Goal: Task Accomplishment & Management: Manage account settings

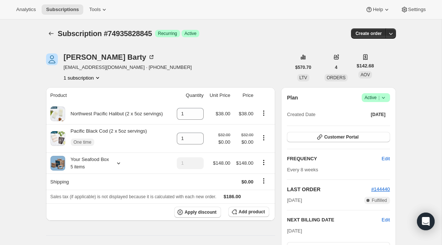
click at [48, 28] on div "Subscription #74935828845. This page is ready Subscription #74935828845 Success…" at bounding box center [221, 34] width 350 height 28
click at [48, 30] on icon "Subscriptions" at bounding box center [51, 33] width 7 height 7
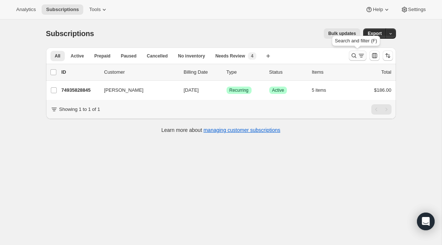
click at [365, 58] on button "Search and filter results" at bounding box center [358, 55] width 18 height 10
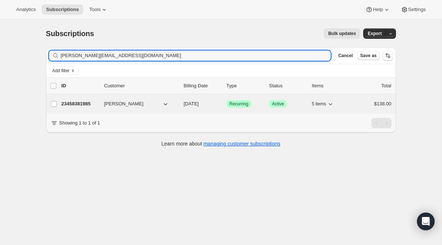
type input "[PERSON_NAME][EMAIL_ADDRESS][DOMAIN_NAME]"
click at [240, 101] on span "Recurring" at bounding box center [238, 104] width 19 height 6
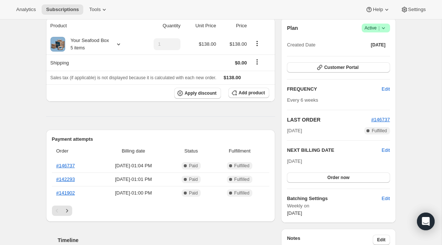
scroll to position [73, 0]
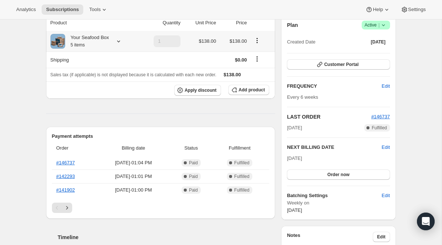
click at [122, 40] on icon at bounding box center [118, 41] width 7 height 7
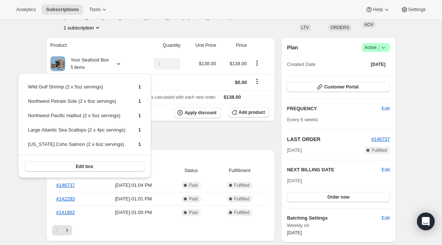
scroll to position [0, 0]
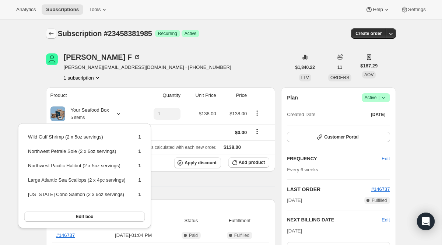
click at [50, 32] on icon "Subscriptions" at bounding box center [51, 34] width 5 height 4
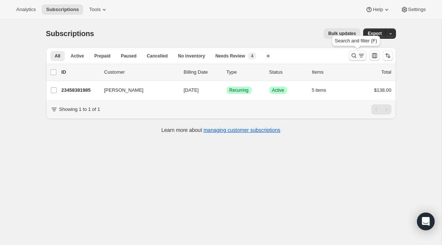
click at [356, 56] on icon "Search and filter results" at bounding box center [353, 55] width 7 height 7
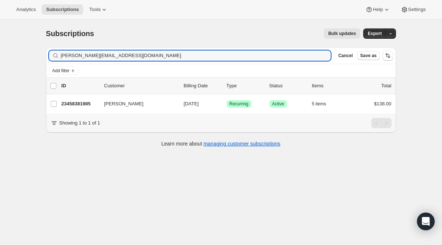
drag, startPoint x: 154, startPoint y: 53, endPoint x: -7, endPoint y: 53, distance: 161.0
click at [0, 53] on html "Analytics Subscriptions Tools Help Settings Skip to content Subscriptions. This…" at bounding box center [221, 122] width 442 height 245
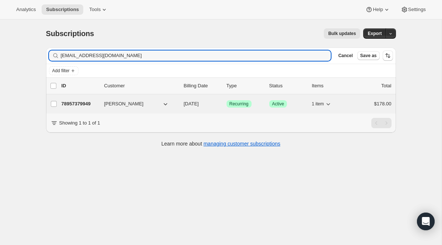
type input "[EMAIL_ADDRESS][DOMAIN_NAME]"
click at [243, 104] on span "Recurring" at bounding box center [238, 104] width 19 height 6
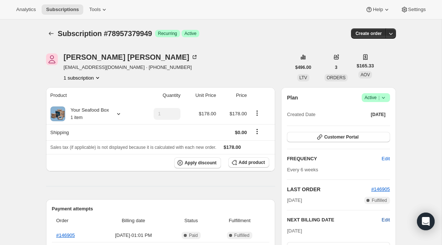
click at [385, 216] on span "Edit" at bounding box center [386, 219] width 8 height 7
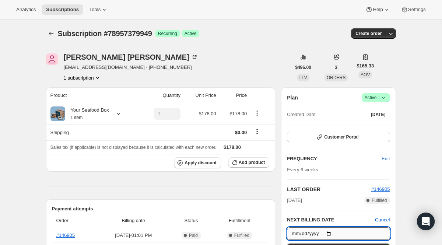
click at [331, 232] on input "[DATE]" at bounding box center [338, 233] width 103 height 13
type input "[DATE]"
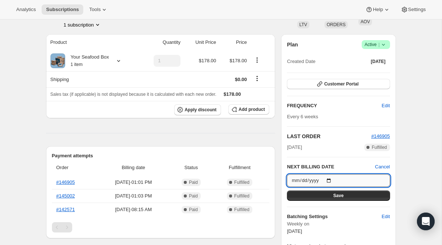
scroll to position [105, 0]
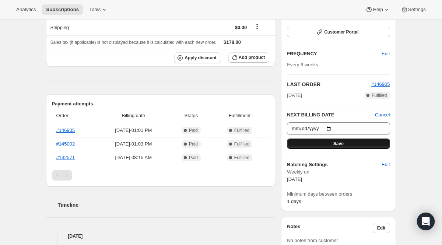
click at [345, 140] on button "Save" at bounding box center [338, 143] width 103 height 10
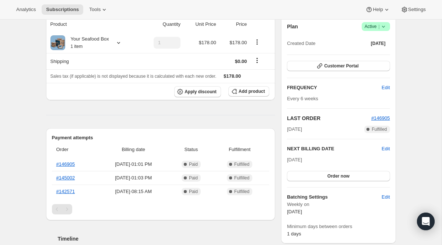
scroll to position [0, 0]
